Goal: Task Accomplishment & Management: Complete application form

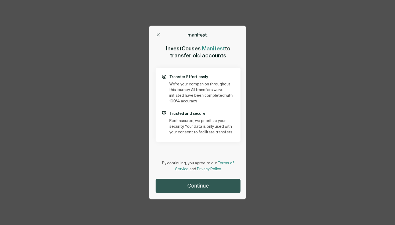
click at [200, 185] on button "Continue" at bounding box center [198, 186] width 84 height 14
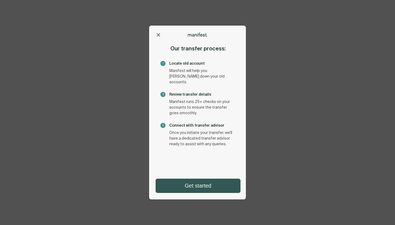
click at [191, 189] on button "Get started" at bounding box center [198, 186] width 84 height 14
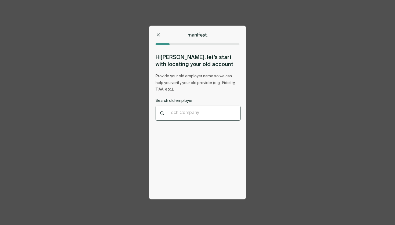
click at [196, 115] on div "Tech Company" at bounding box center [198, 113] width 59 height 6
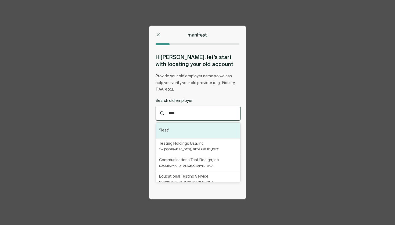
click at [190, 134] on div ""Test"" at bounding box center [198, 130] width 84 height 16
type input "****"
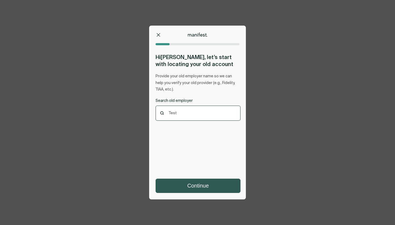
click at [196, 183] on button "Continue" at bounding box center [198, 186] width 84 height 14
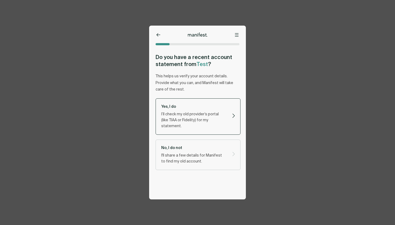
click at [201, 119] on p "I’ll check my old provider’s portal (like TIAA or Fidelity) for my statement." at bounding box center [193, 120] width 65 height 18
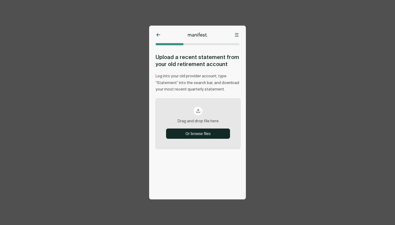
click at [159, 32] on div at bounding box center [197, 31] width 97 height 11
click at [157, 35] on icon at bounding box center [158, 34] width 3 height 3
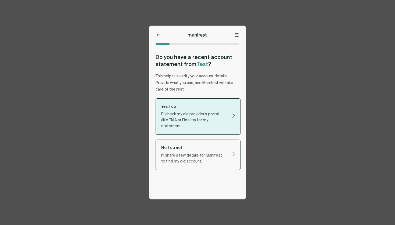
click at [184, 145] on div "No, I do not I'll share a few details for Manifest to find my old account." at bounding box center [194, 154] width 66 height 19
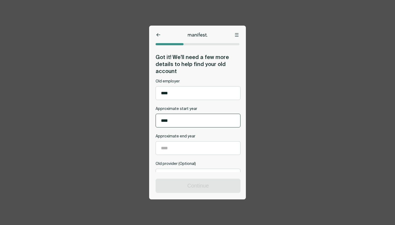
click at [189, 121] on input "Approximate start year" at bounding box center [198, 120] width 84 height 13
type input "****"
click at [178, 152] on input "Approximate end year" at bounding box center [198, 147] width 84 height 13
type input "****"
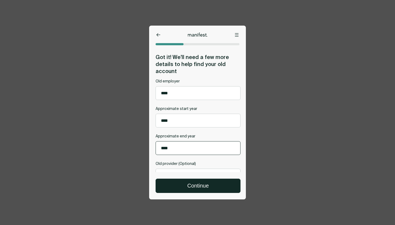
scroll to position [30, 0]
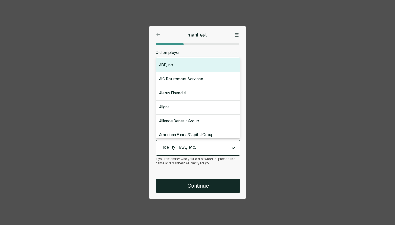
click at [180, 143] on div "Fidelity, TIAA, etc." at bounding box center [198, 147] width 84 height 15
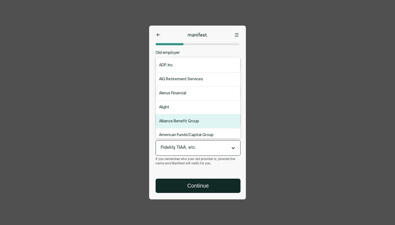
click at [179, 121] on div "Alliance Benefit Group" at bounding box center [198, 121] width 84 height 14
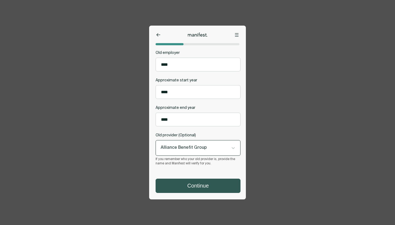
click at [193, 184] on button "Continue" at bounding box center [198, 186] width 84 height 14
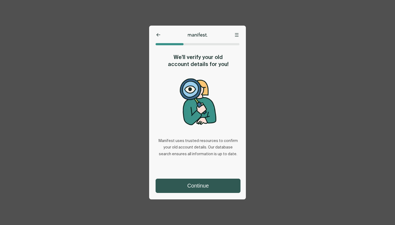
click at [187, 187] on button "Continue" at bounding box center [198, 186] width 84 height 14
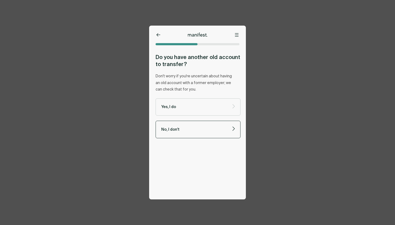
click at [205, 128] on p "No, I don't" at bounding box center [193, 129] width 65 height 5
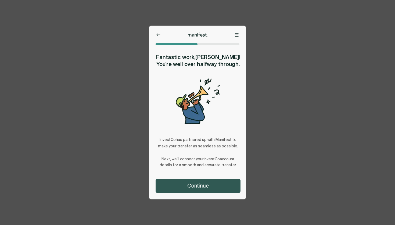
click at [193, 186] on button "Continue" at bounding box center [198, 186] width 84 height 14
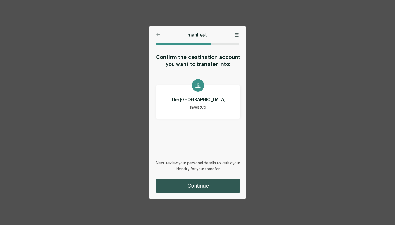
click at [198, 186] on button "Continue" at bounding box center [198, 186] width 84 height 14
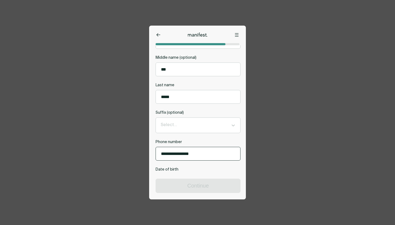
scroll to position [89, 0]
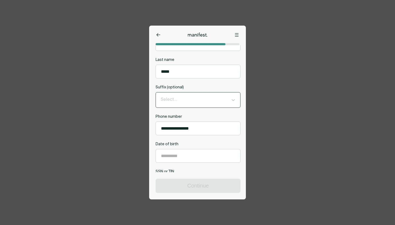
click at [194, 94] on div "Select..." at bounding box center [198, 99] width 84 height 15
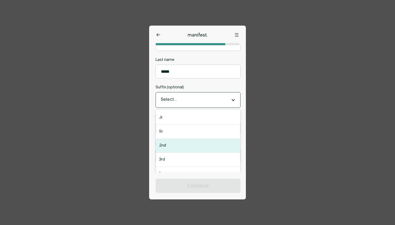
click at [175, 149] on div "2nd" at bounding box center [198, 146] width 84 height 14
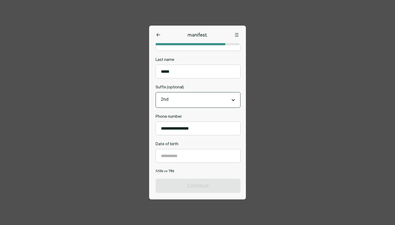
scroll to position [172, 0]
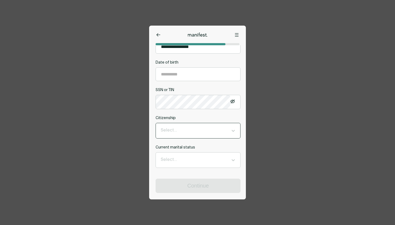
click at [186, 125] on div "Select..." at bounding box center [198, 130] width 84 height 15
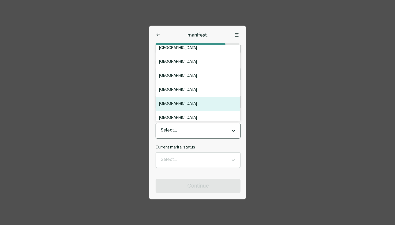
click at [176, 108] on div "[GEOGRAPHIC_DATA]" at bounding box center [198, 104] width 84 height 14
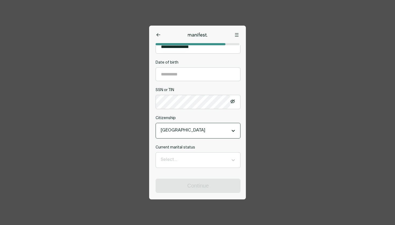
click at [298, 50] on div "**********" at bounding box center [197, 112] width 395 height 225
